Goal: Information Seeking & Learning: Learn about a topic

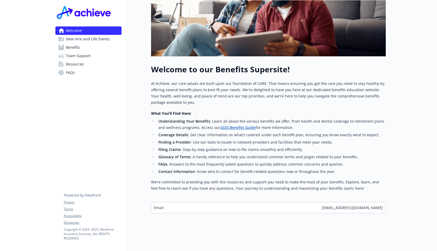
scroll to position [75, 0]
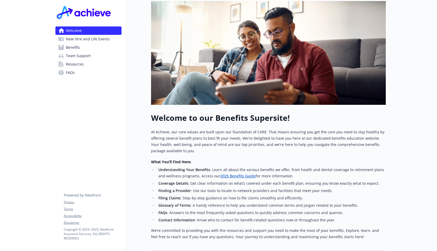
click at [87, 45] on link "Benefits" at bounding box center [88, 47] width 66 height 8
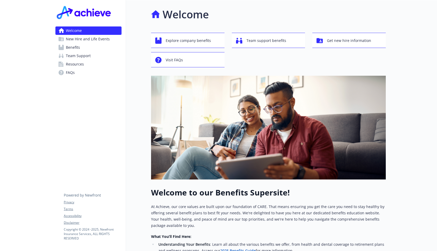
click at [136, 81] on div "Welcome Explore company benefits Team support benefits Get new hire information…" at bounding box center [256, 171] width 260 height 342
